Goal: Task Accomplishment & Management: Manage account settings

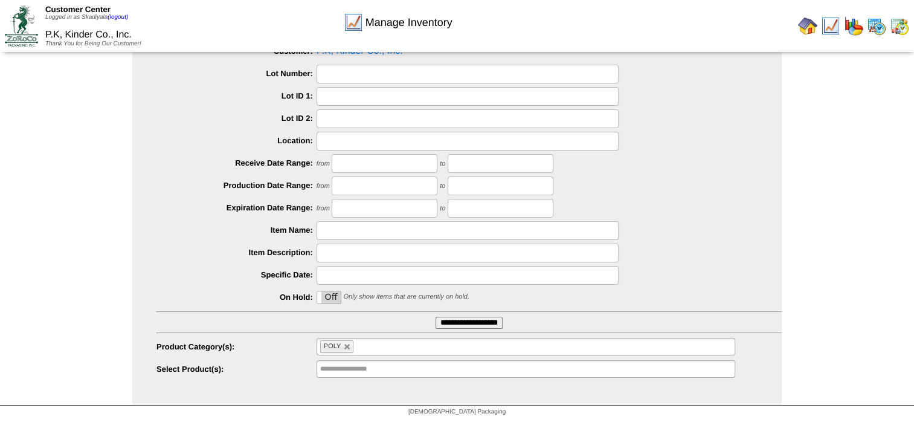
scroll to position [129, 0]
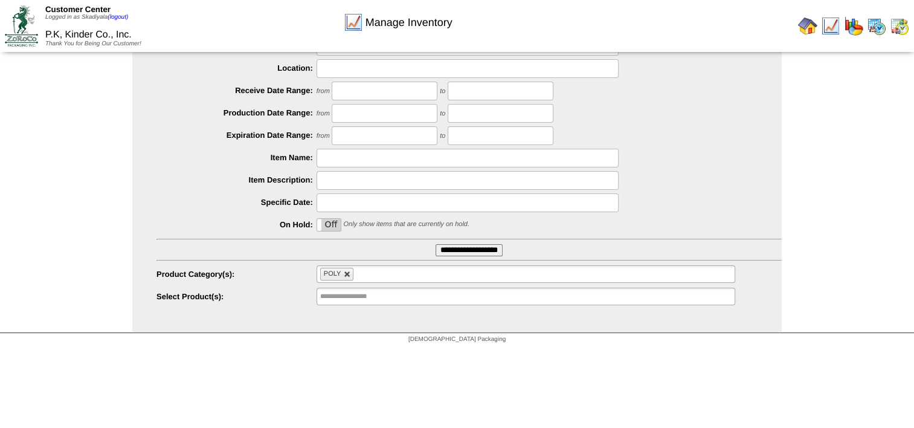
click at [348, 273] on link at bounding box center [347, 274] width 7 height 7
type input "**********"
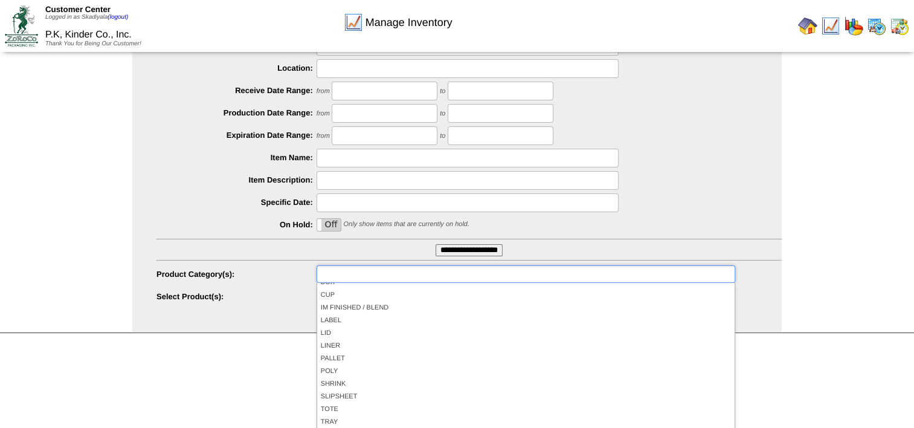
click at [377, 271] on input "text" at bounding box center [358, 273] width 77 height 15
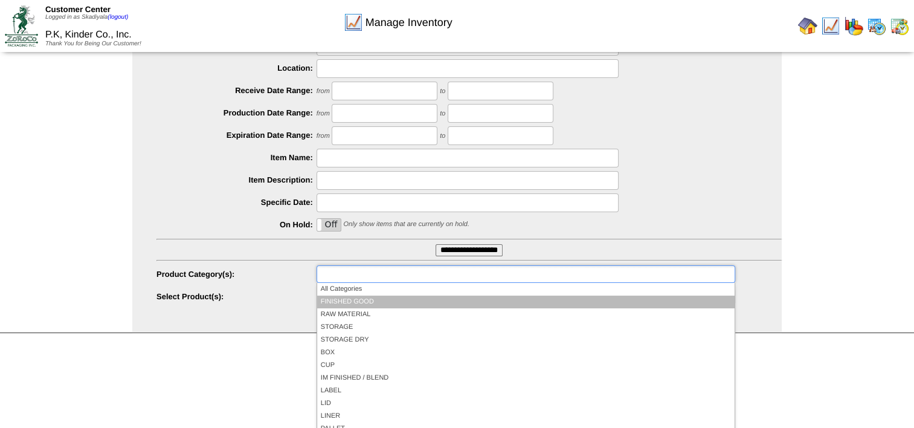
click at [372, 297] on li "FINISHED GOOD" at bounding box center [525, 301] width 417 height 13
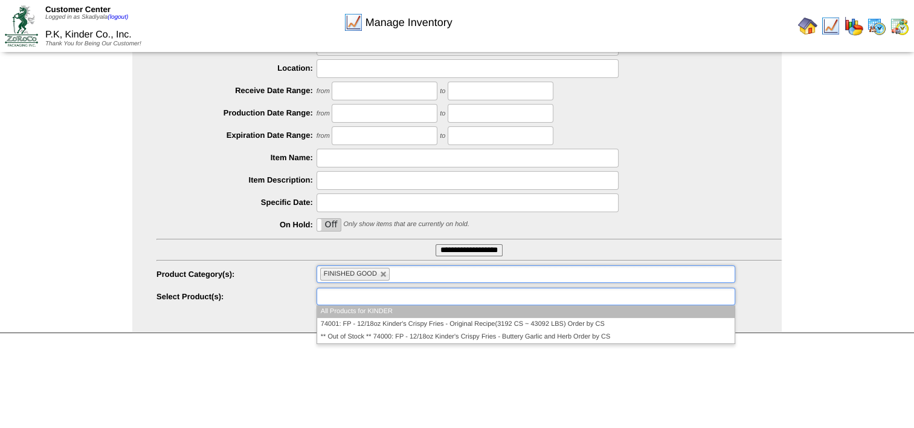
click at [464, 298] on ul at bounding box center [525, 296] width 419 height 18
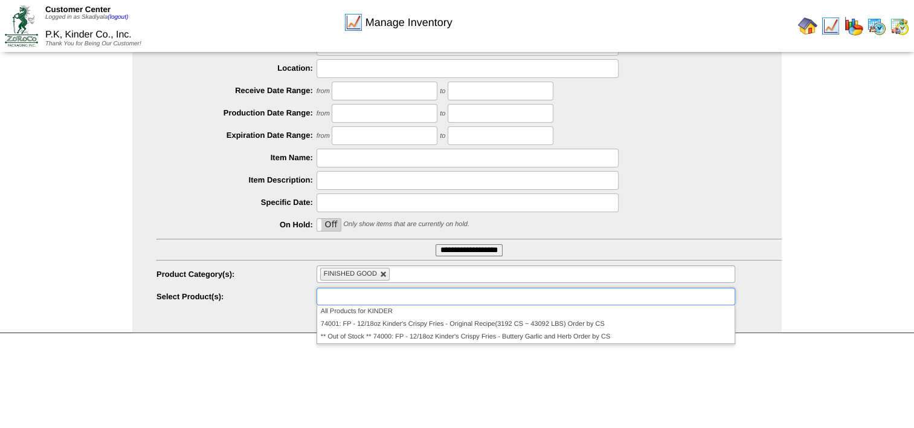
click at [385, 277] on link at bounding box center [383, 274] width 7 height 7
type input "**********"
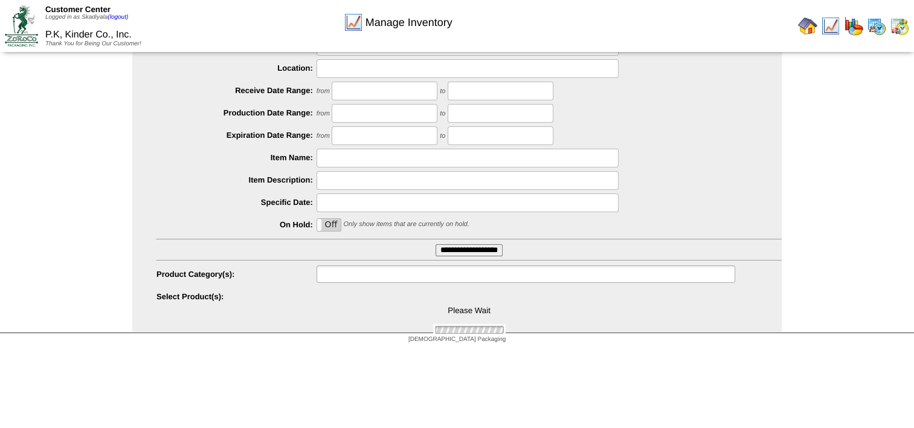
click at [385, 273] on input "text" at bounding box center [358, 273] width 77 height 15
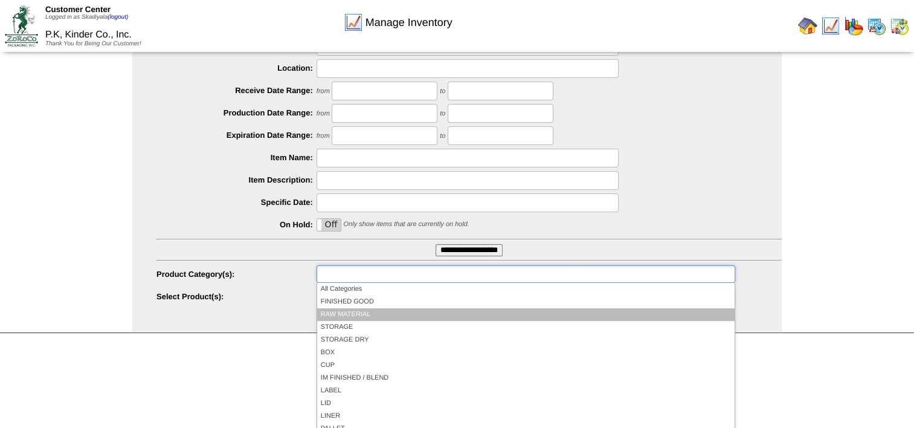
click at [376, 312] on li "RAW MATERIAL" at bounding box center [525, 314] width 417 height 13
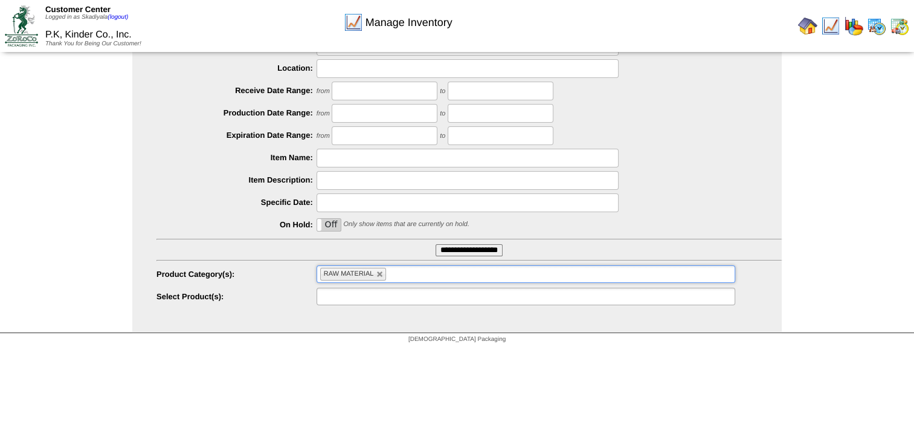
click at [416, 295] on ul at bounding box center [525, 296] width 419 height 18
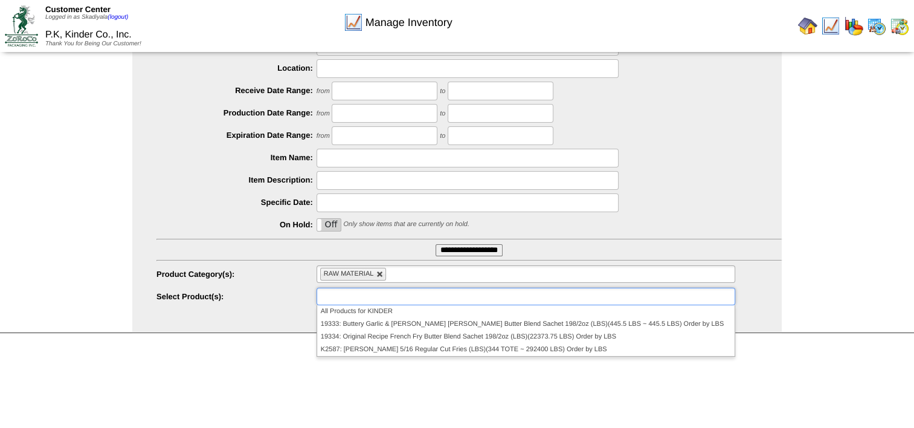
click at [378, 271] on link at bounding box center [379, 274] width 7 height 7
type input "**********"
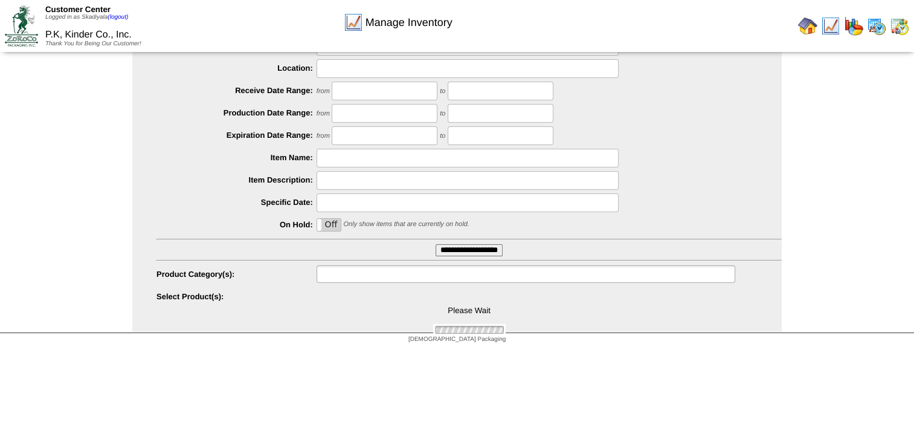
click at [380, 278] on input "text" at bounding box center [358, 273] width 77 height 15
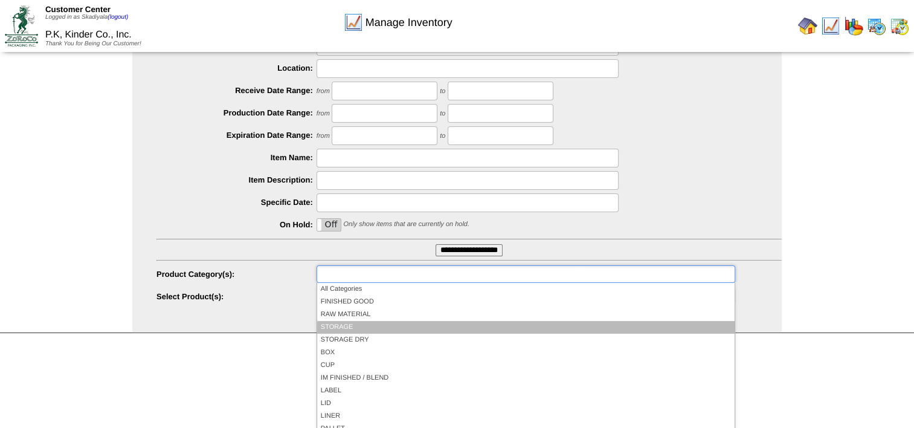
click at [382, 328] on li "STORAGE" at bounding box center [525, 327] width 417 height 13
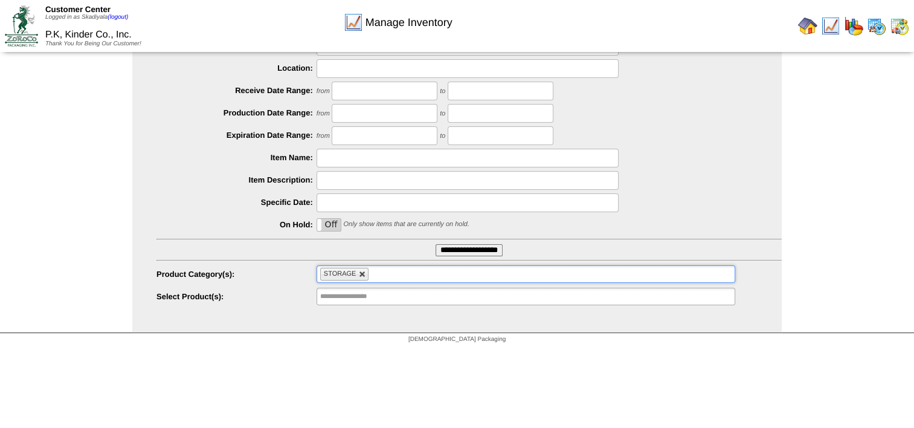
click at [364, 273] on link at bounding box center [362, 274] width 7 height 7
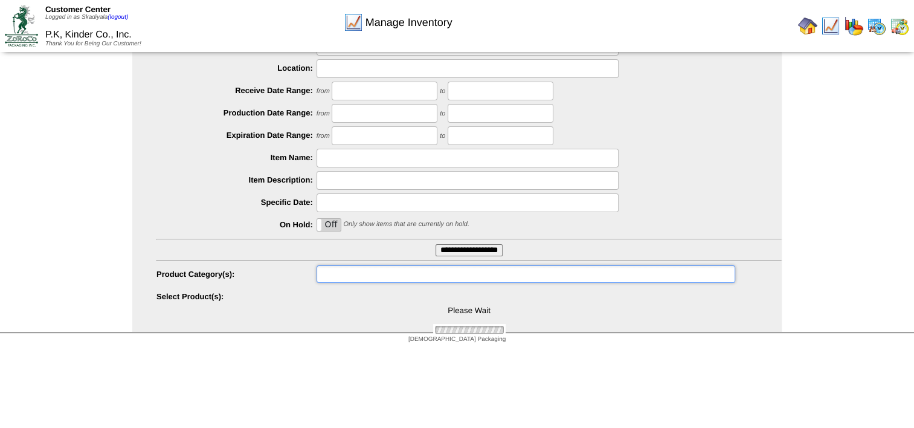
click at [374, 273] on ul at bounding box center [525, 274] width 419 height 18
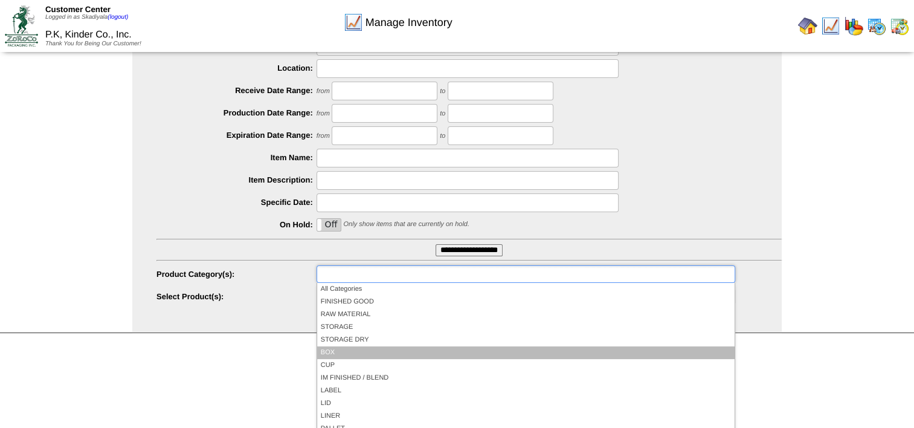
click at [344, 346] on li "BOX" at bounding box center [525, 352] width 417 height 13
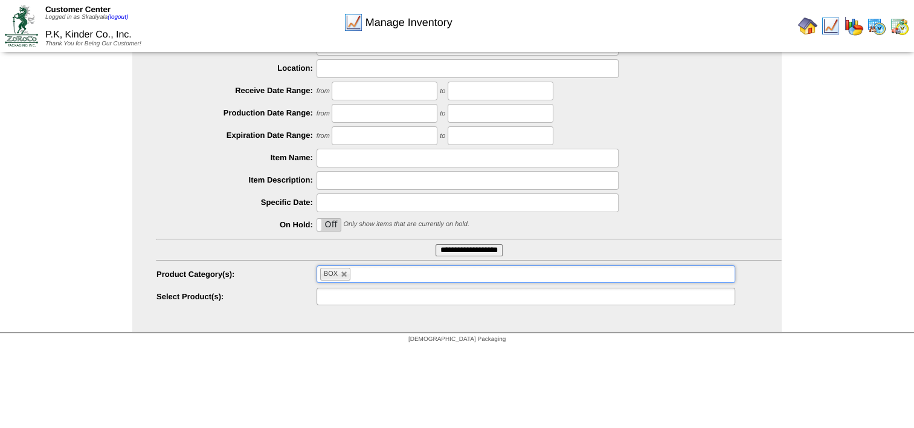
click at [414, 298] on ul at bounding box center [525, 296] width 419 height 18
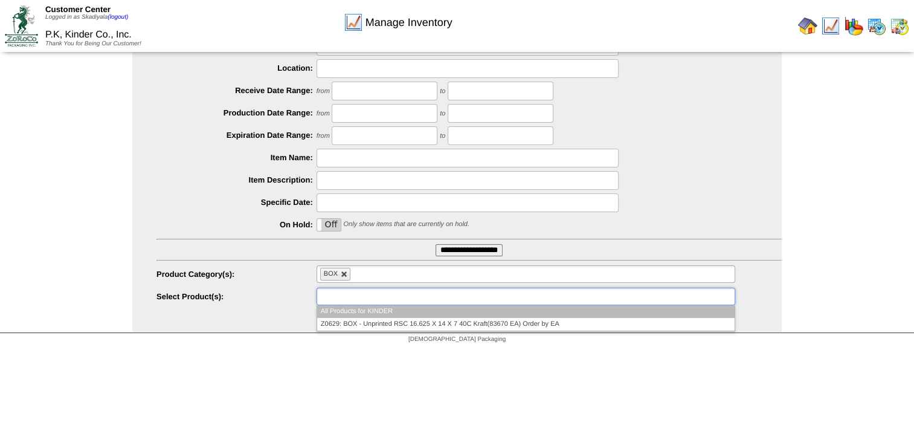
click at [345, 277] on link at bounding box center [344, 274] width 7 height 7
type input "**********"
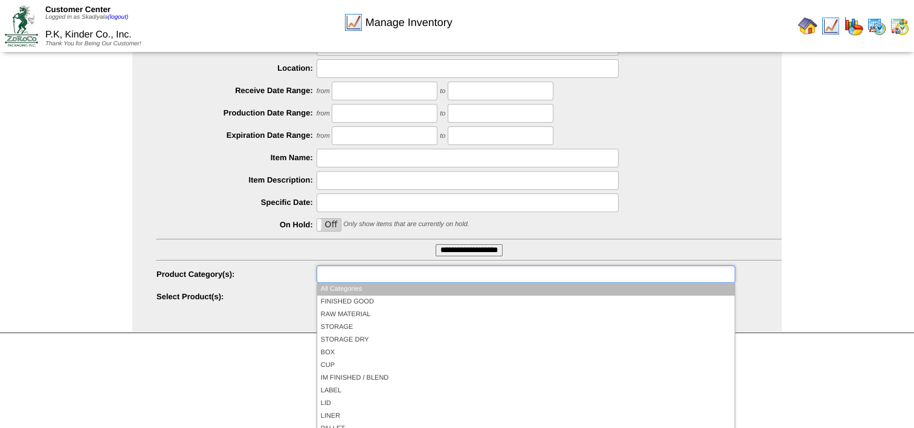
click at [347, 275] on input "text" at bounding box center [358, 273] width 77 height 15
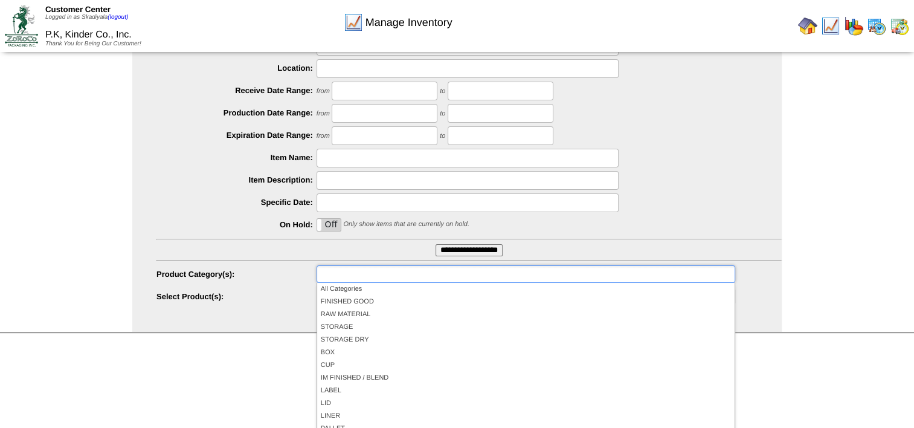
click at [882, 291] on div "Manage Inventory Select Inventory Parameters Customer: P.K, Kinder Co., Inc. Lo…" at bounding box center [457, 137] width 914 height 392
type input "**********"
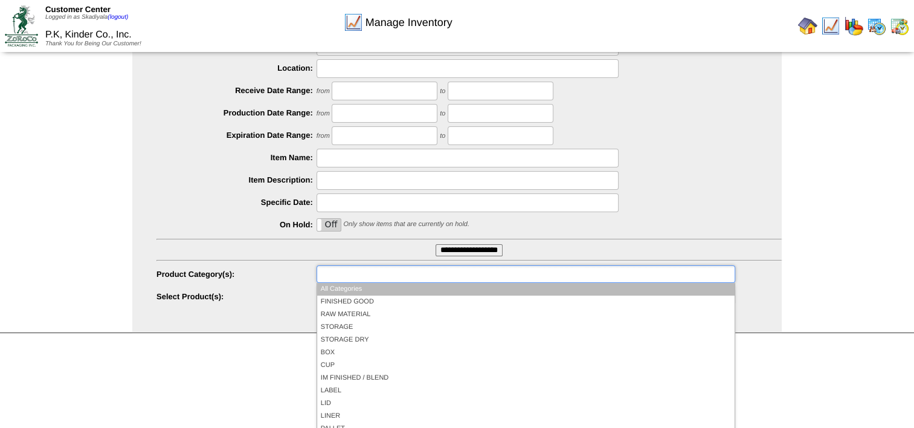
click at [455, 274] on ul at bounding box center [525, 274] width 419 height 18
click at [418, 294] on li "All Categories" at bounding box center [525, 289] width 417 height 13
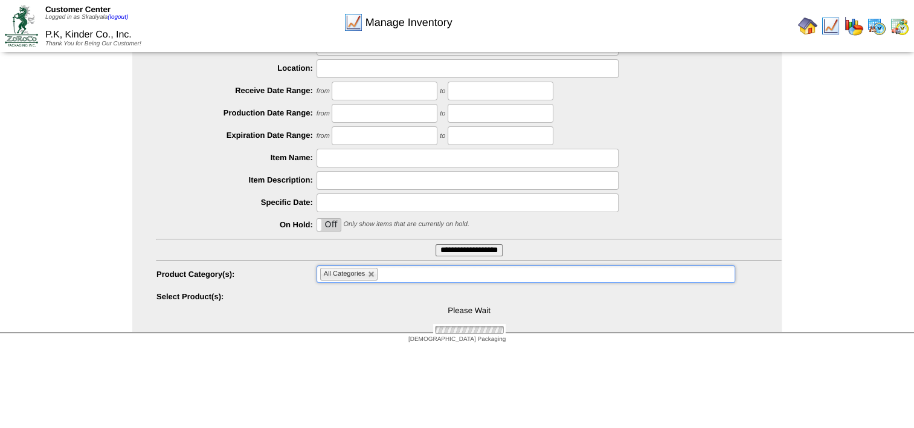
click at [406, 273] on ul "All Categories" at bounding box center [525, 274] width 419 height 18
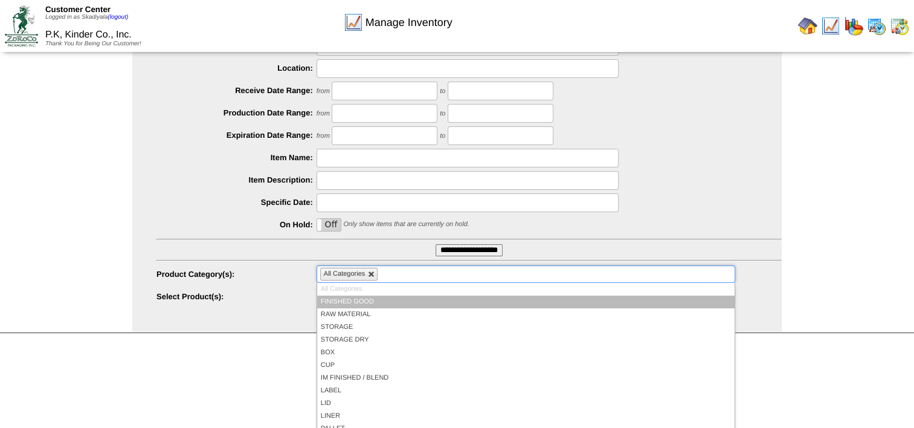
click at [371, 277] on link at bounding box center [371, 274] width 7 height 7
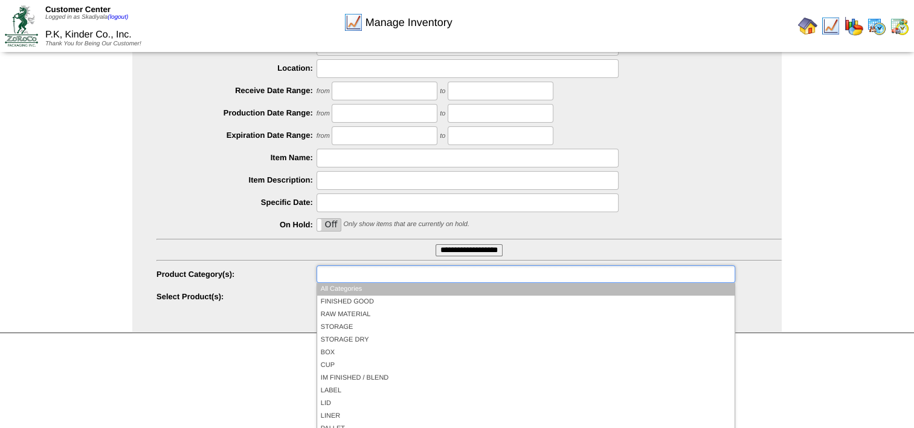
click at [379, 276] on ul at bounding box center [525, 274] width 419 height 18
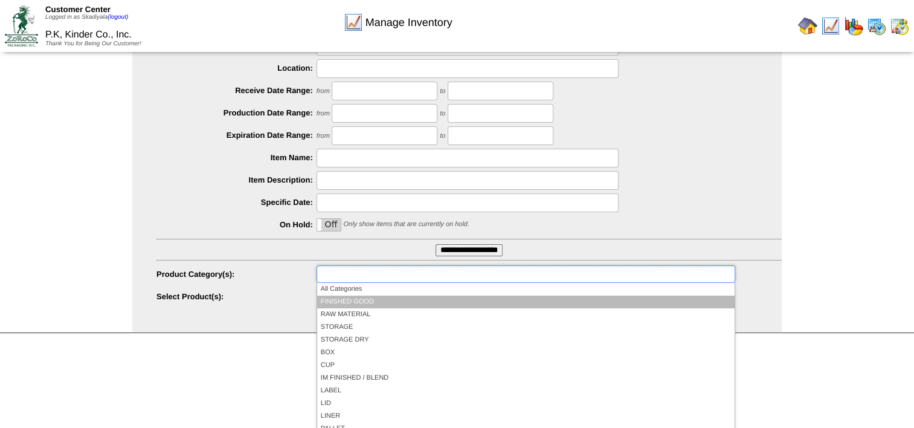
click at [372, 302] on li "FINISHED GOOD" at bounding box center [525, 301] width 417 height 13
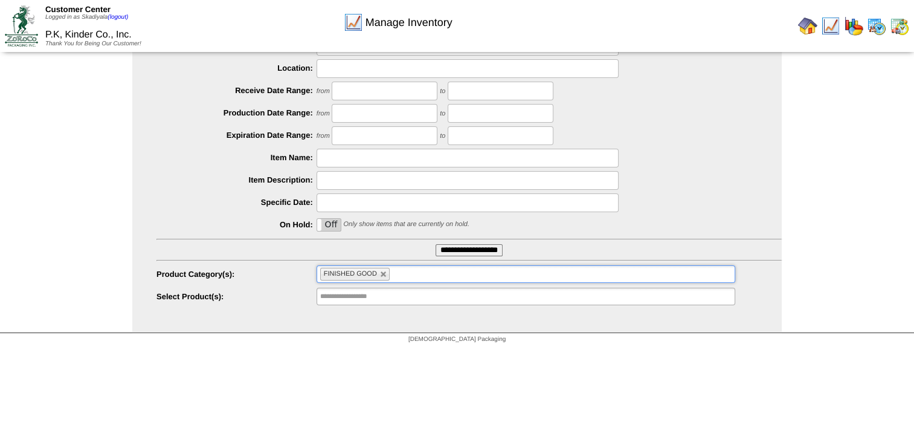
click at [448, 272] on ul "FINISHED GOOD" at bounding box center [525, 274] width 419 height 18
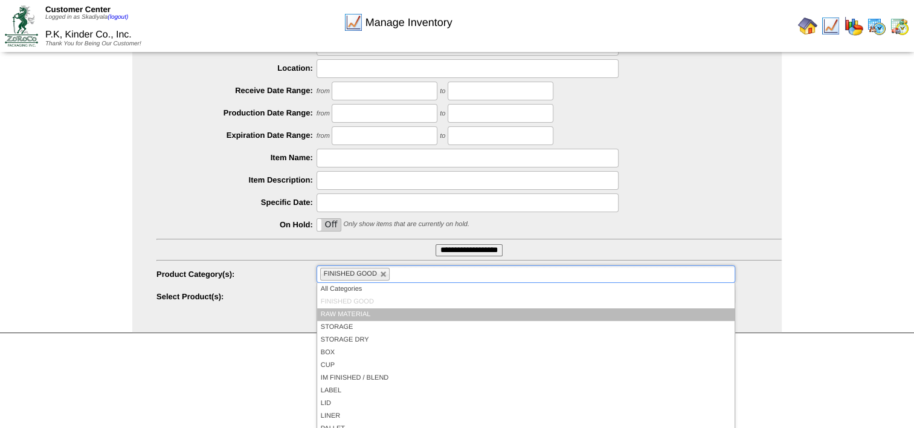
click at [406, 314] on li "RAW MATERIAL" at bounding box center [525, 314] width 417 height 13
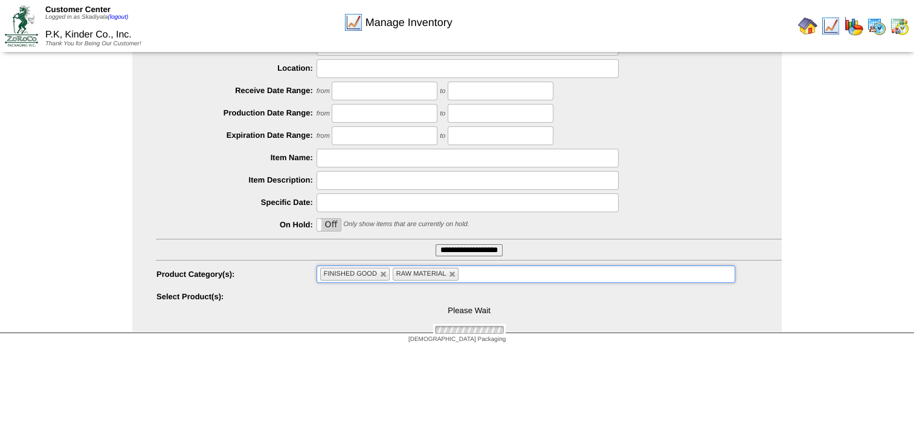
click at [498, 271] on ul "FINISHED GOOD RAW MATERIAL" at bounding box center [525, 274] width 419 height 18
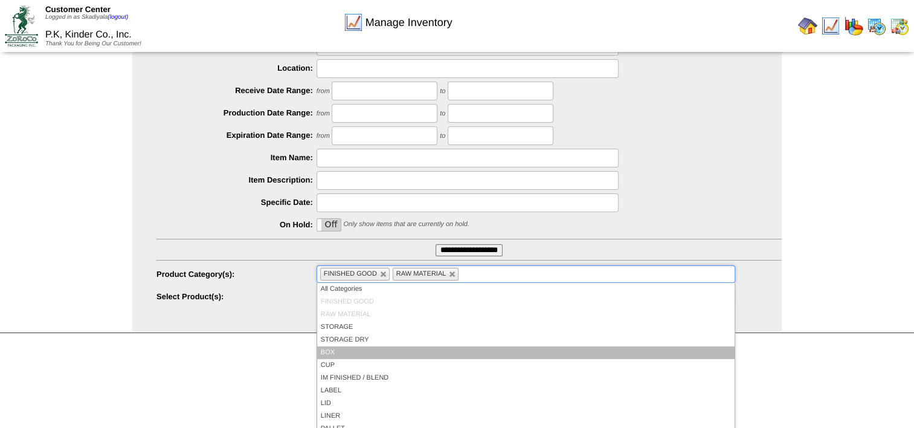
click at [393, 348] on li "BOX" at bounding box center [525, 352] width 417 height 13
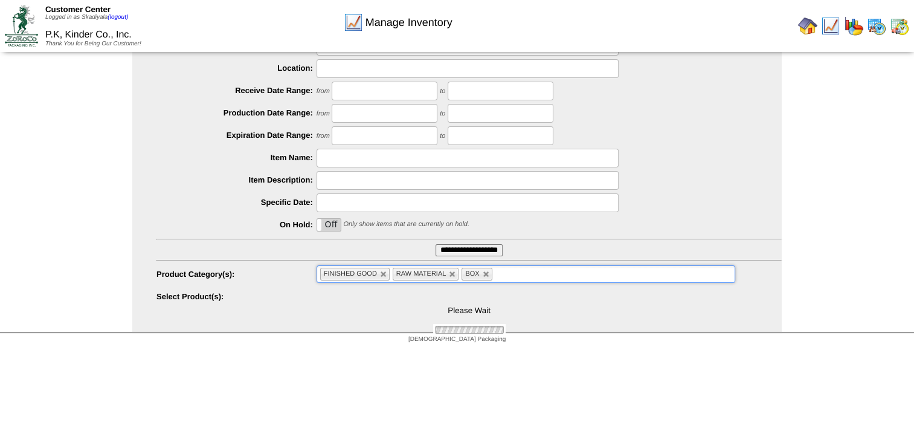
click at [519, 272] on ul "FINISHED GOOD RAW MATERIAL BOX" at bounding box center [525, 274] width 419 height 18
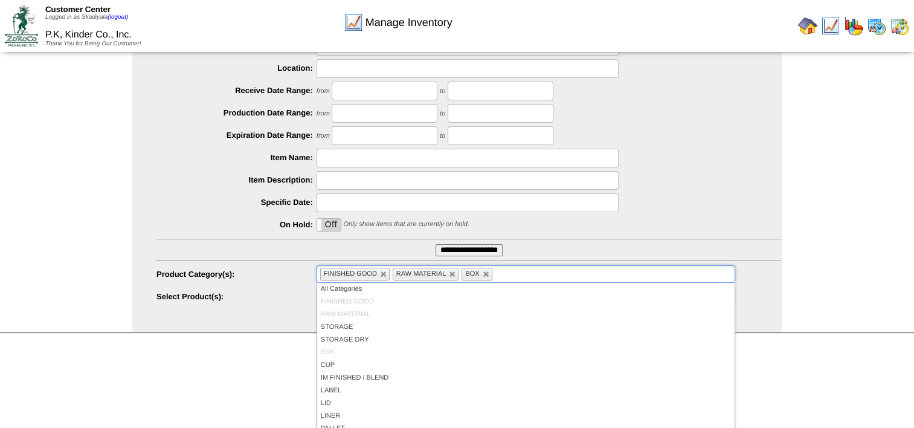
scroll to position [70, 0]
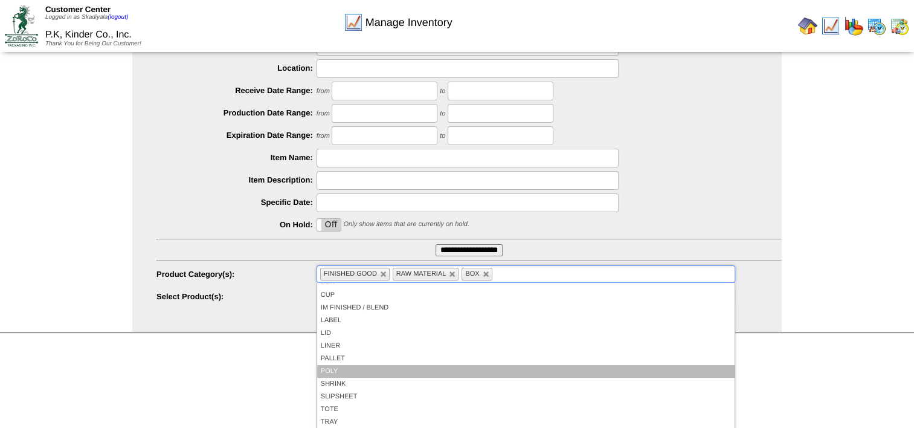
click at [344, 365] on li "POLY" at bounding box center [525, 371] width 417 height 13
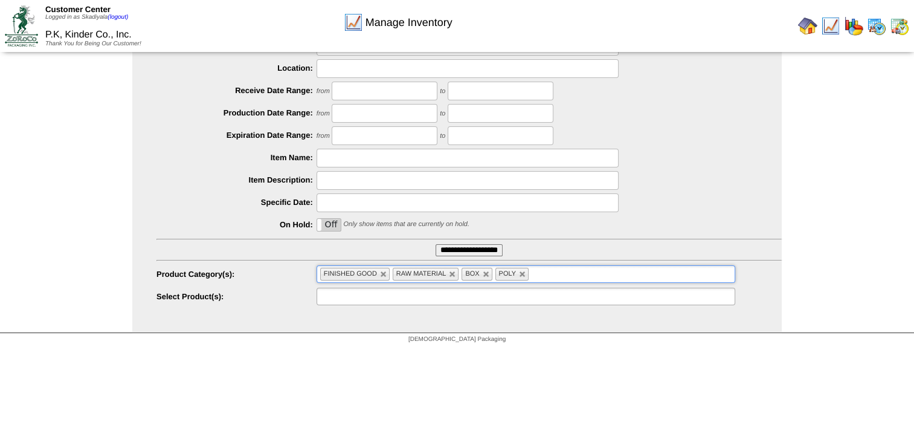
click at [400, 300] on ul at bounding box center [525, 296] width 419 height 18
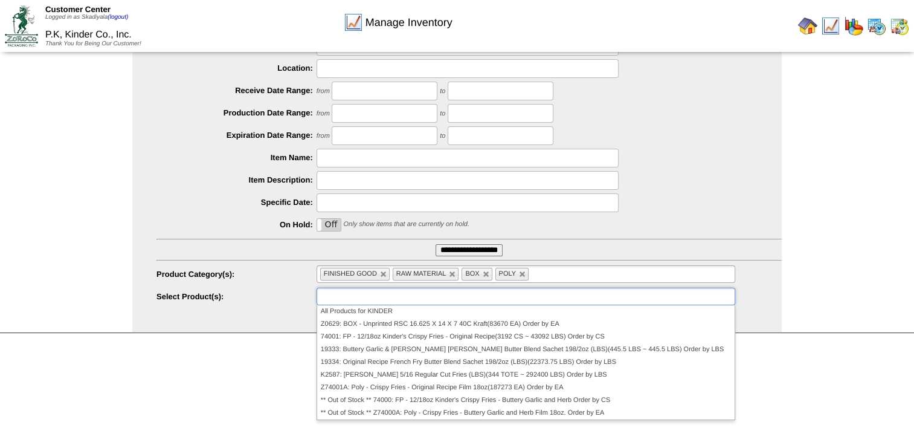
type input "**********"
click at [833, 345] on div "[DEMOGRAPHIC_DATA] Packaging" at bounding box center [457, 341] width 914 height 16
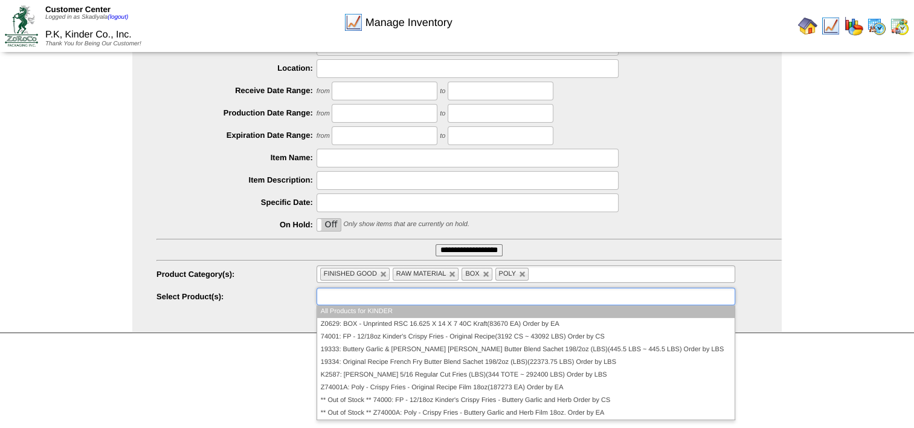
click at [672, 294] on ul at bounding box center [525, 296] width 419 height 18
type input "**********"
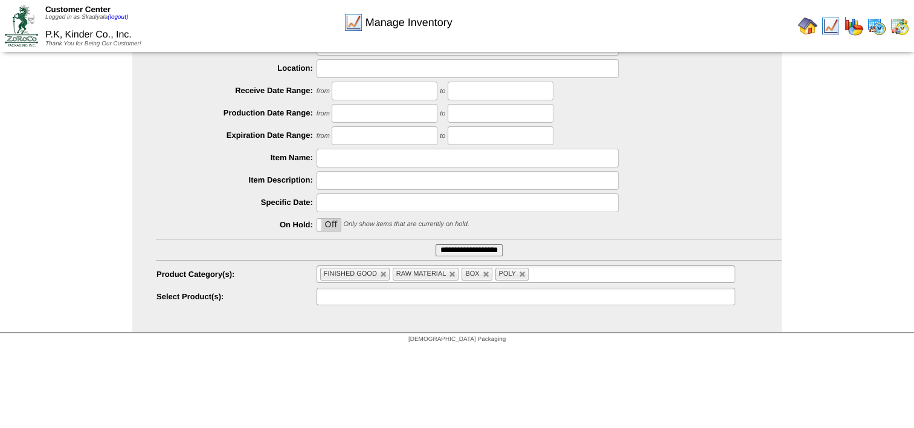
click at [721, 292] on ul at bounding box center [525, 296] width 419 height 18
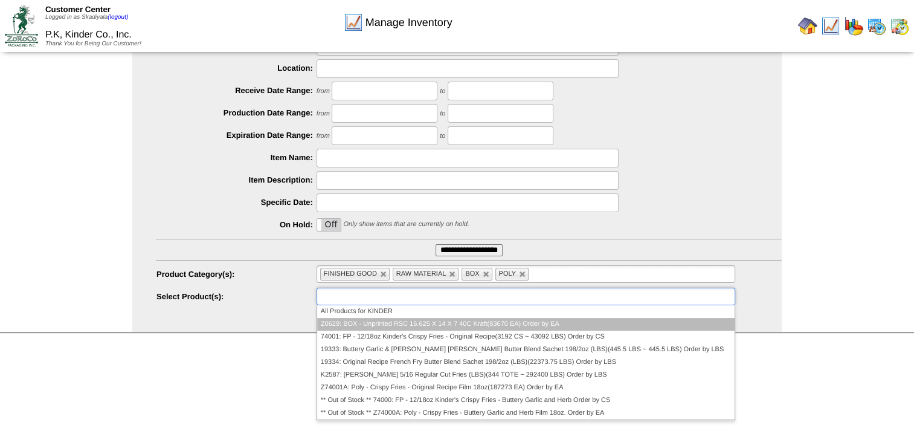
click at [664, 322] on li "Z0629: BOX - Unprinted RSC 16.625 X 14 X 7 40C Kraft(83670 EA) Order by EA" at bounding box center [525, 324] width 417 height 13
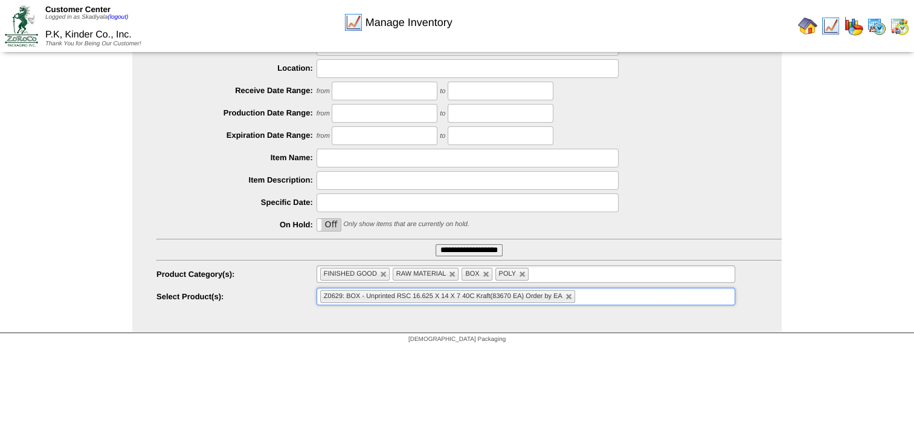
click at [646, 300] on ul "Z0629: BOX - Unprinted RSC 16.625 X 14 X 7 40C Kraft(83670 EA) Order by EA" at bounding box center [525, 296] width 419 height 18
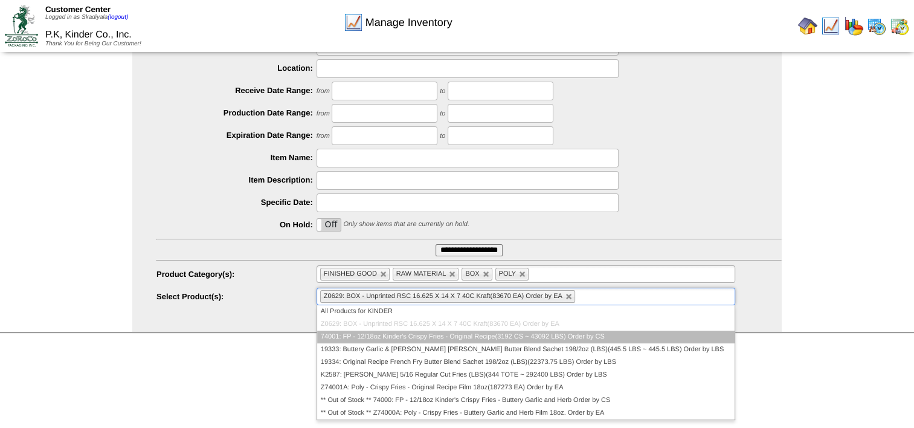
click at [605, 339] on li "74001: FP - 12/18oz Kinder's Crispy Fries - Original Recipe(3192 CS ~ 43092 LBS…" at bounding box center [525, 336] width 417 height 13
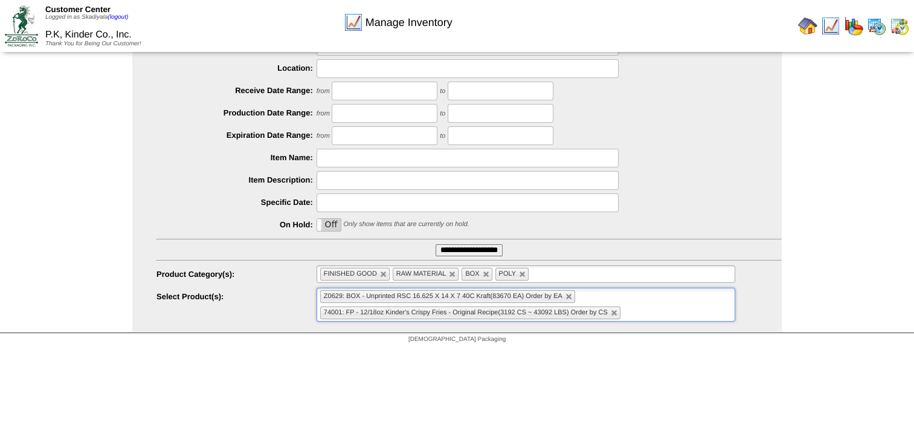
click at [644, 307] on ul "Z0629: BOX - Unprinted RSC 16.625 X 14 X 7 40C Kraft(83670 EA) Order by EA 7400…" at bounding box center [525, 304] width 419 height 34
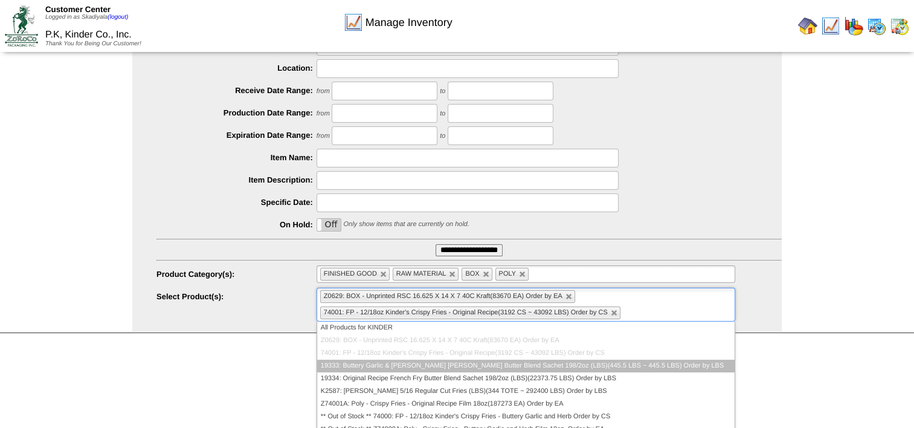
click at [614, 359] on li "19333: Buttery Garlic & [PERSON_NAME] [PERSON_NAME] Butter Blend Sachet 198/2oz…" at bounding box center [525, 365] width 417 height 13
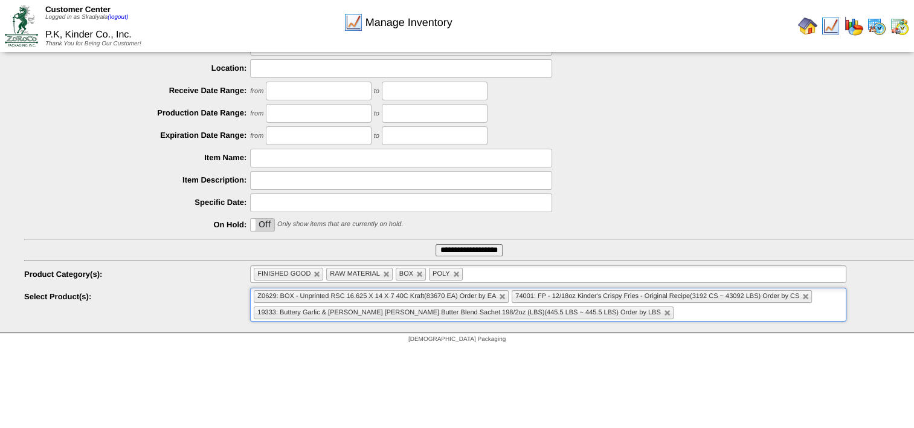
click at [638, 312] on ul "Z0629: BOX - Unprinted RSC 16.625 X 14 X 7 40C Kraft(83670 EA) Order by EA 7400…" at bounding box center [548, 304] width 596 height 34
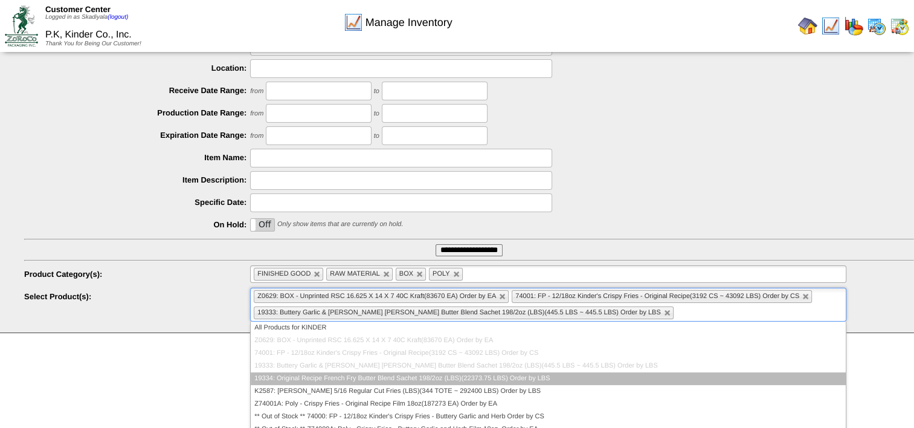
click at [536, 374] on li "19334: Original Recipe French Fry Butter Blend Sachet 198/2oz (LBS)(22373.75 LB…" at bounding box center [548, 378] width 595 height 13
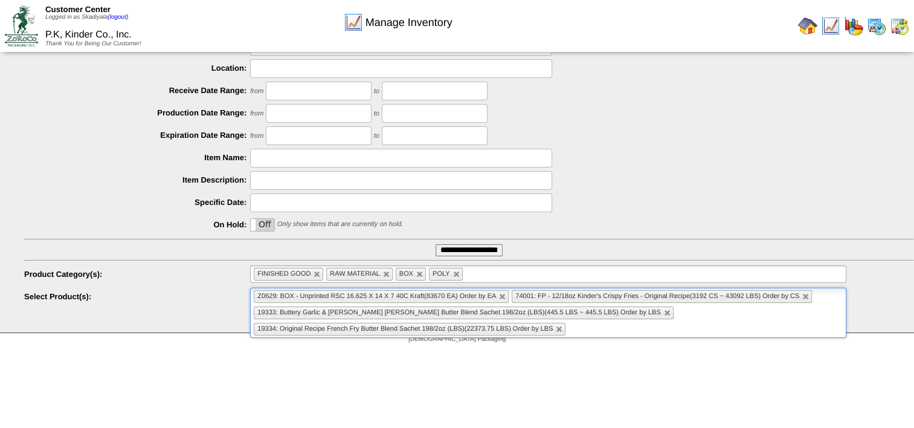
click at [593, 331] on ul "Z0629: BOX - Unprinted RSC 16.625 X 14 X 7 40C Kraft(83670 EA) Order by EA 7400…" at bounding box center [548, 312] width 596 height 50
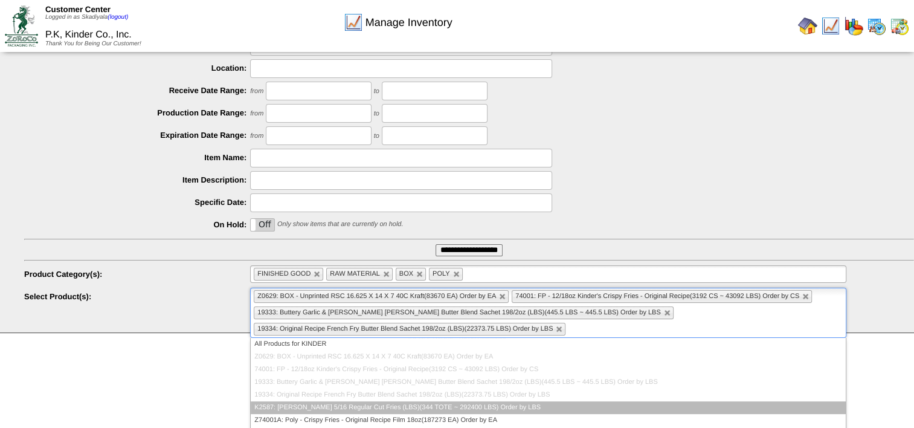
click at [509, 407] on li "K2587: [PERSON_NAME] 5/16 Regular Cut Fries (LBS)(344 TOTE ~ 292400 LBS) Order …" at bounding box center [548, 407] width 595 height 13
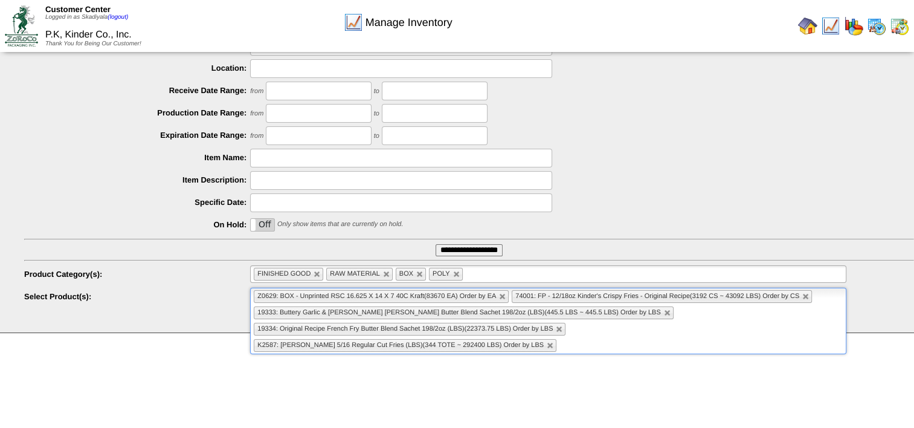
click at [841, 328] on ul "Z0629: BOX - Unprinted RSC 16.625 X 14 X 7 40C Kraft(83670 EA) Order by EA 7400…" at bounding box center [548, 320] width 596 height 66
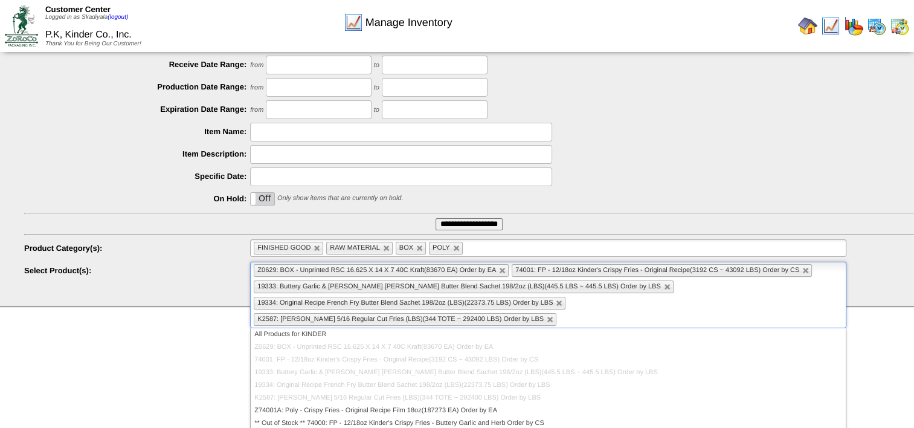
scroll to position [169, 0]
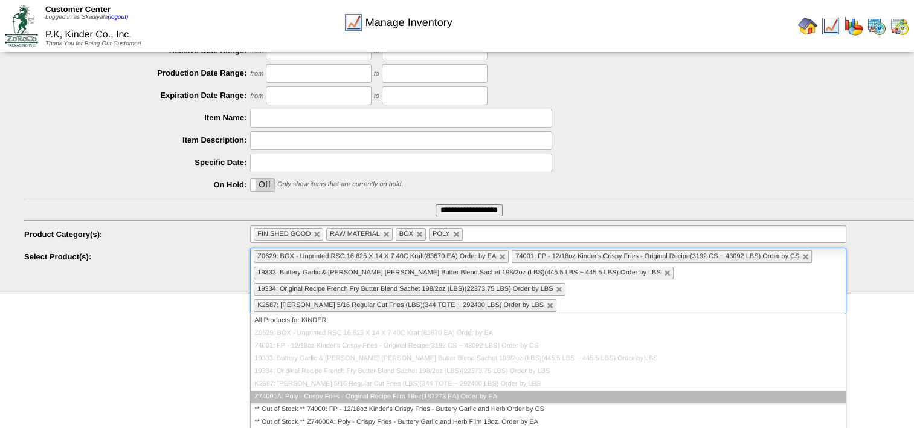
click at [531, 393] on li "Z74001A: Poly - Crispy Fries - Original Recipe Film 18oz(187273 EA) Order by EA" at bounding box center [548, 396] width 595 height 13
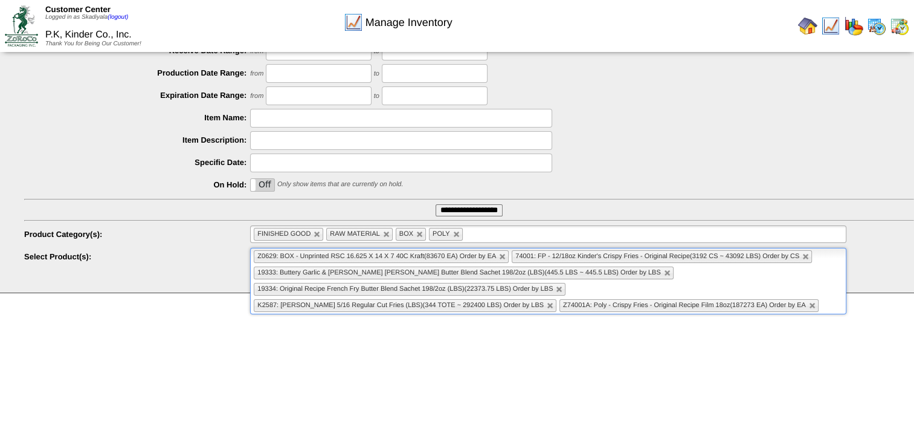
click at [748, 303] on ul "Z0629: BOX - Unprinted RSC 16.625 X 14 X 7 40C Kraft(83670 EA) Order by EA 7400…" at bounding box center [548, 281] width 596 height 66
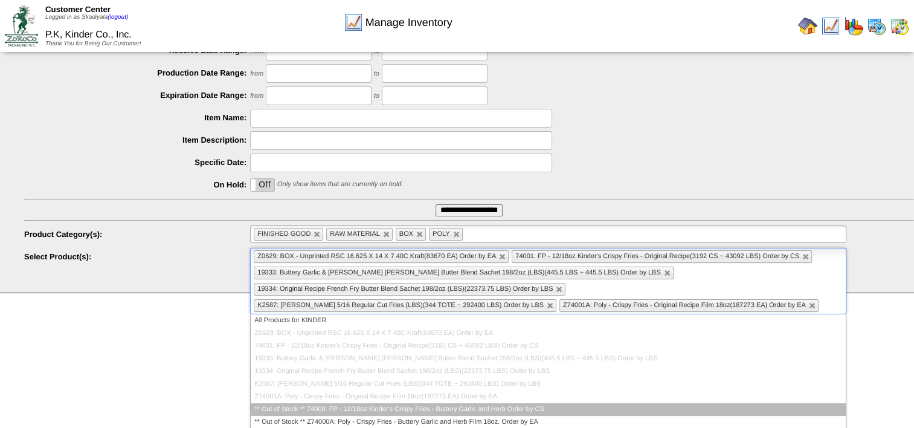
click at [546, 406] on li "** Out of Stock ** 74000: FP - 12/18oz Kinder's Crispy Fries - Buttery Garlic a…" at bounding box center [548, 409] width 595 height 13
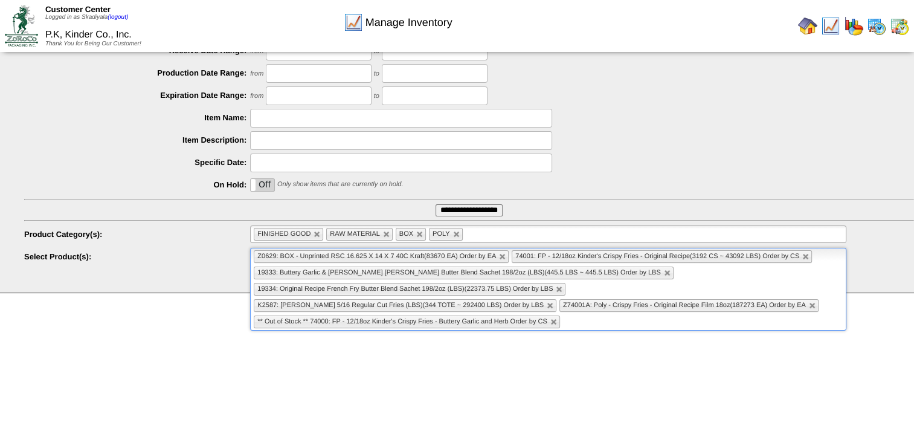
click at [578, 314] on input "text" at bounding box center [570, 321] width 15 height 15
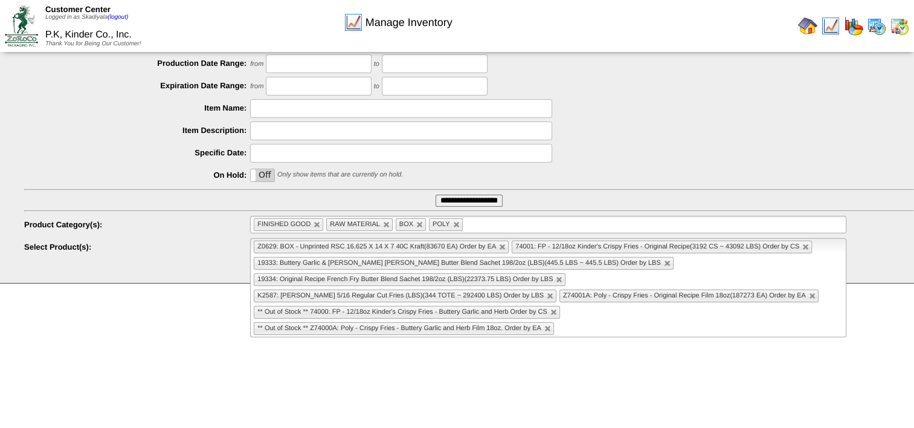
scroll to position [185, 0]
